Goal: Information Seeking & Learning: Learn about a topic

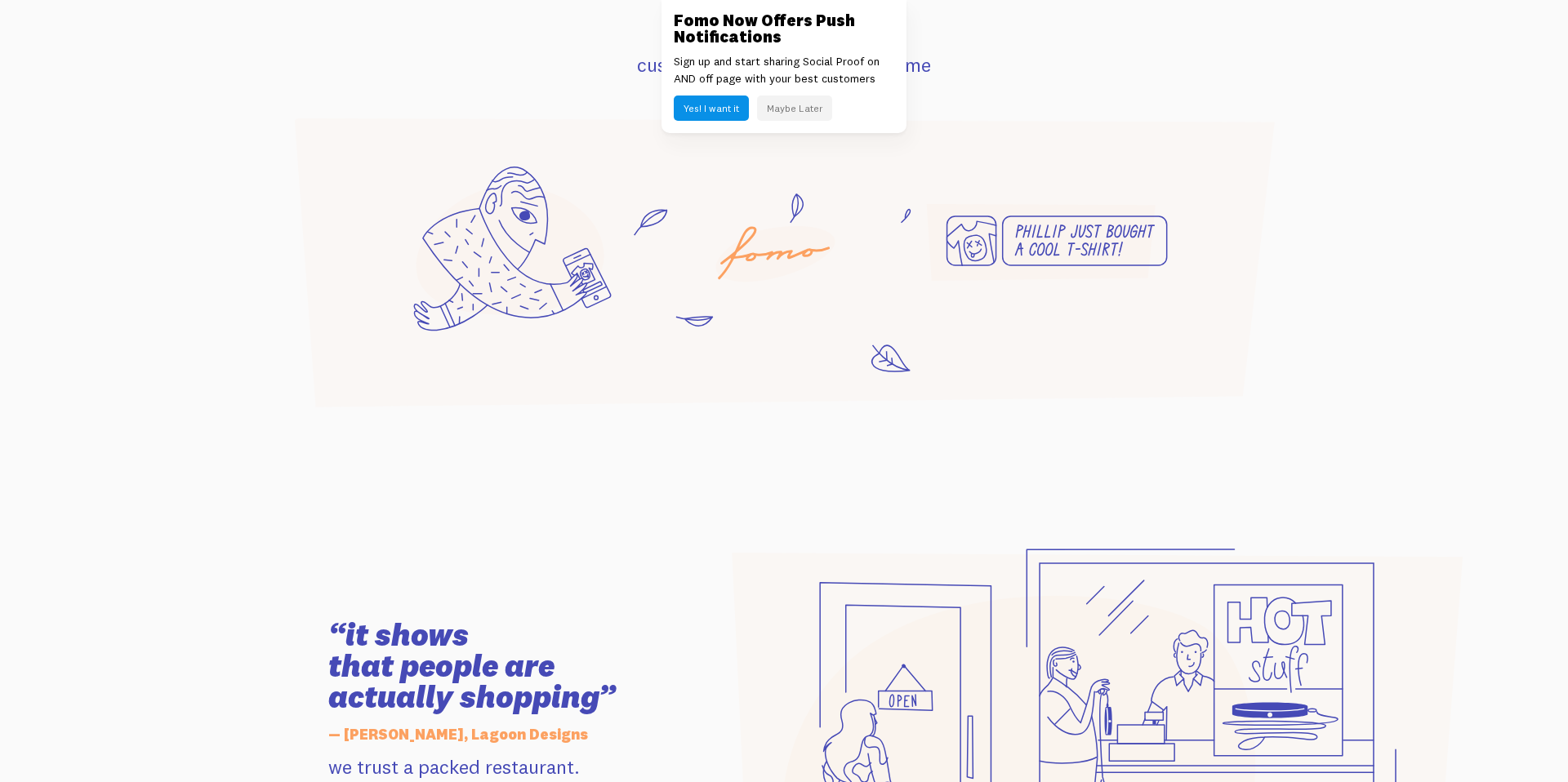
scroll to position [1251, 0]
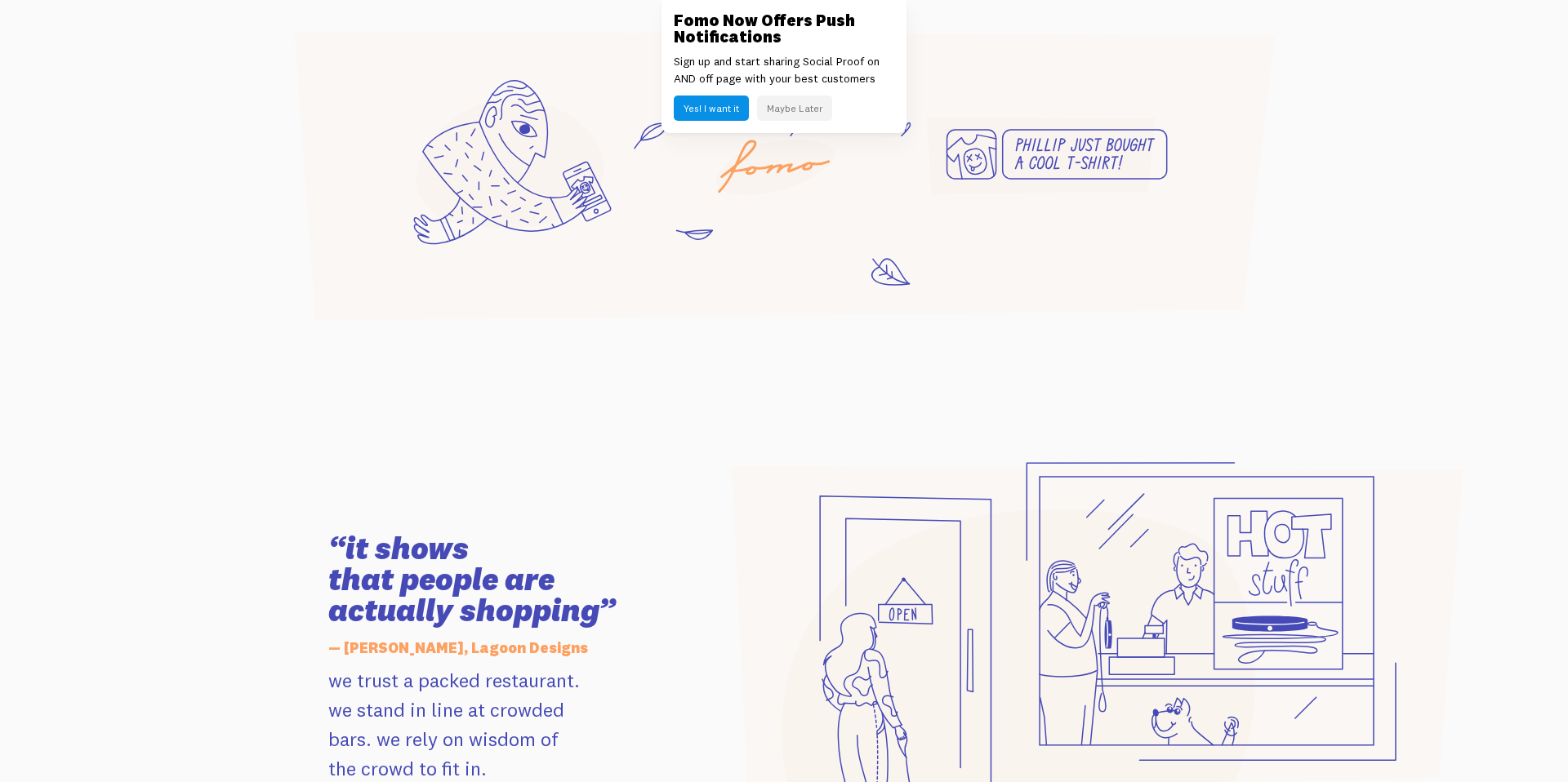
click at [1115, 437] on div at bounding box center [978, 658] width 543 height 549
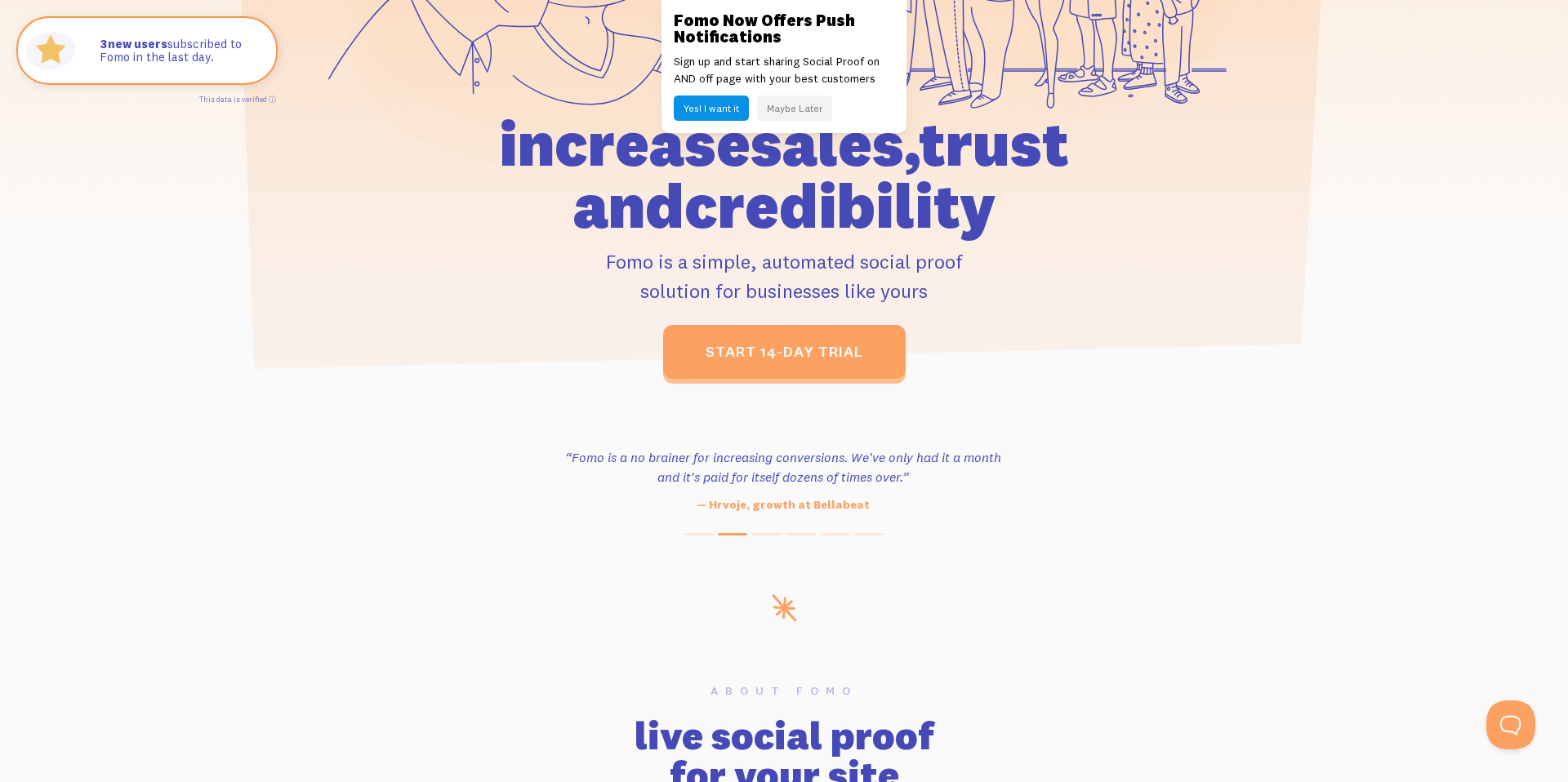
scroll to position [388, 0]
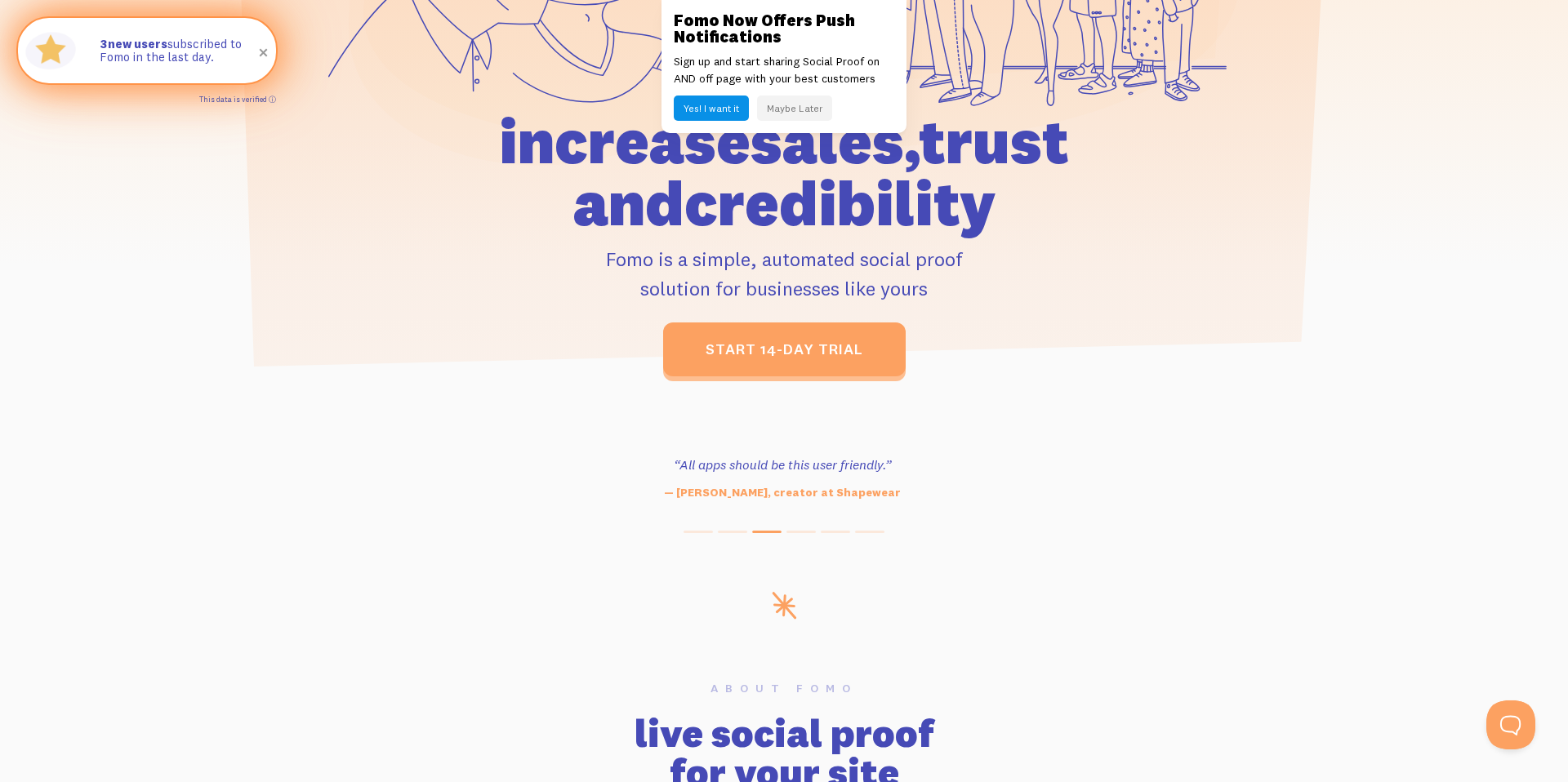
click at [273, 100] on link "This data is verified ⓘ" at bounding box center [238, 99] width 77 height 9
